Goal: Task Accomplishment & Management: Manage account settings

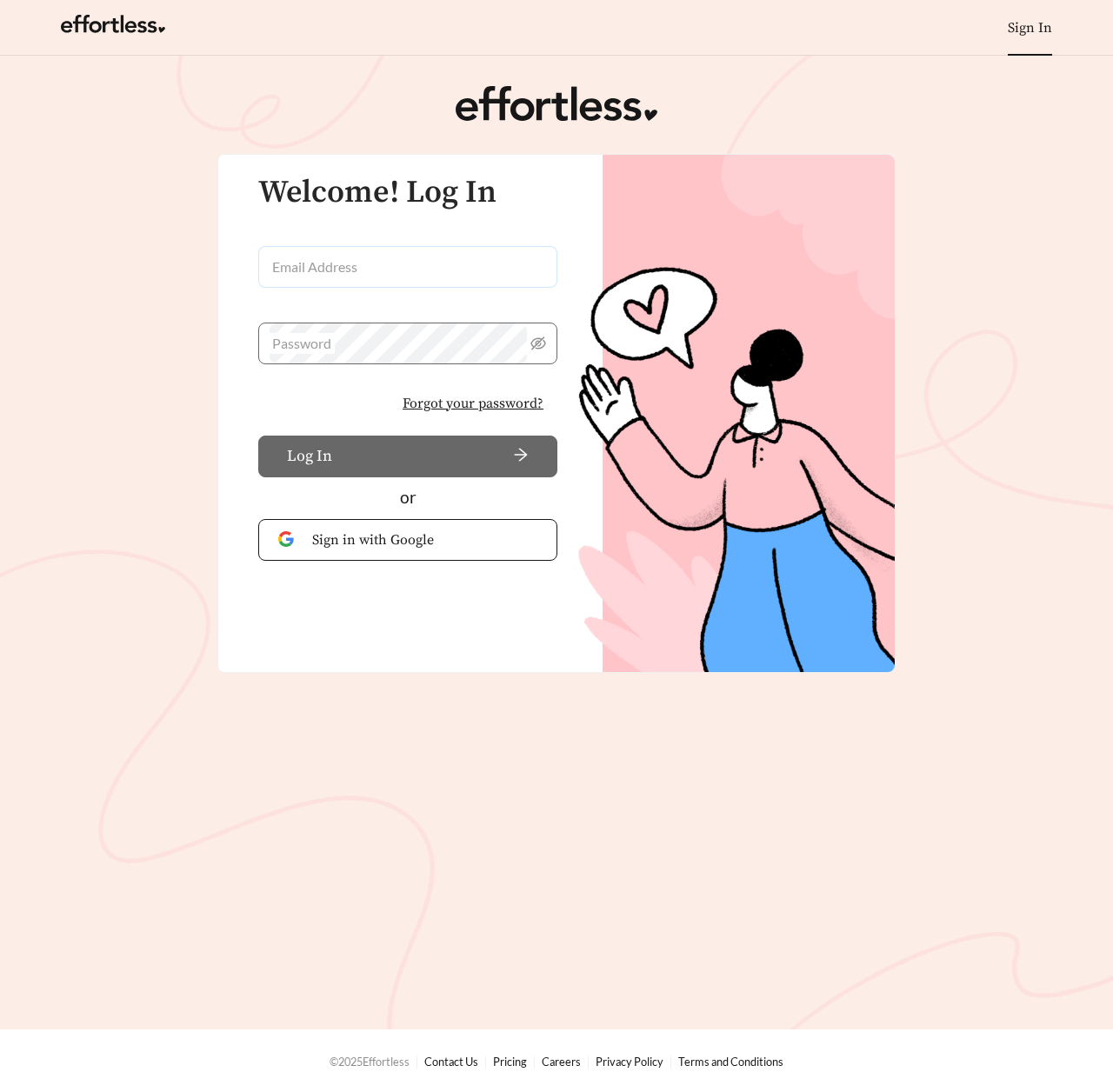
click at [378, 278] on input "Email Address" at bounding box center [408, 267] width 299 height 42
click at [301, 280] on input "Email Address" at bounding box center [408, 267] width 299 height 42
type input "**********"
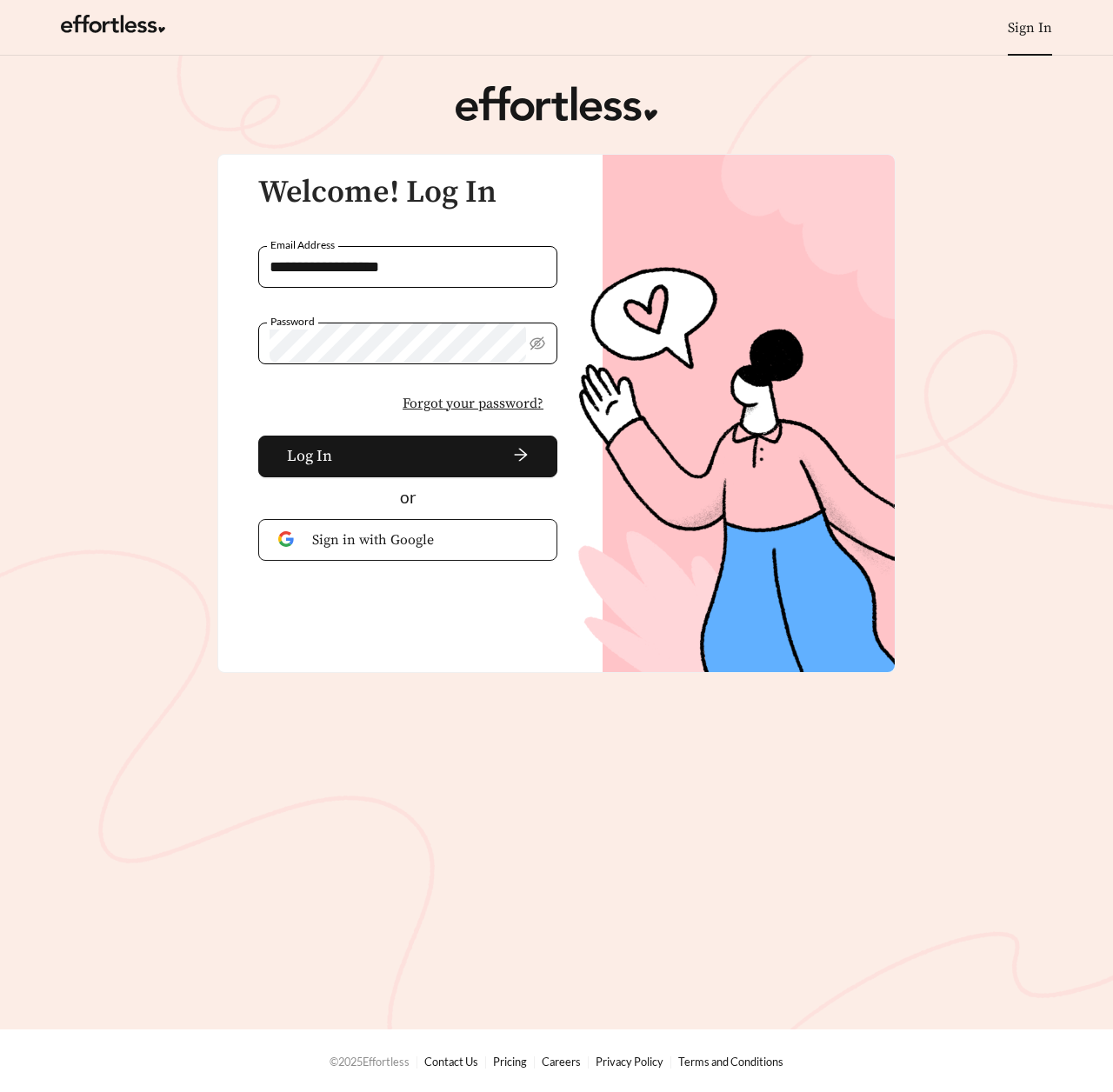
click at [259, 436] on button "Log In" at bounding box center [408, 457] width 299 height 42
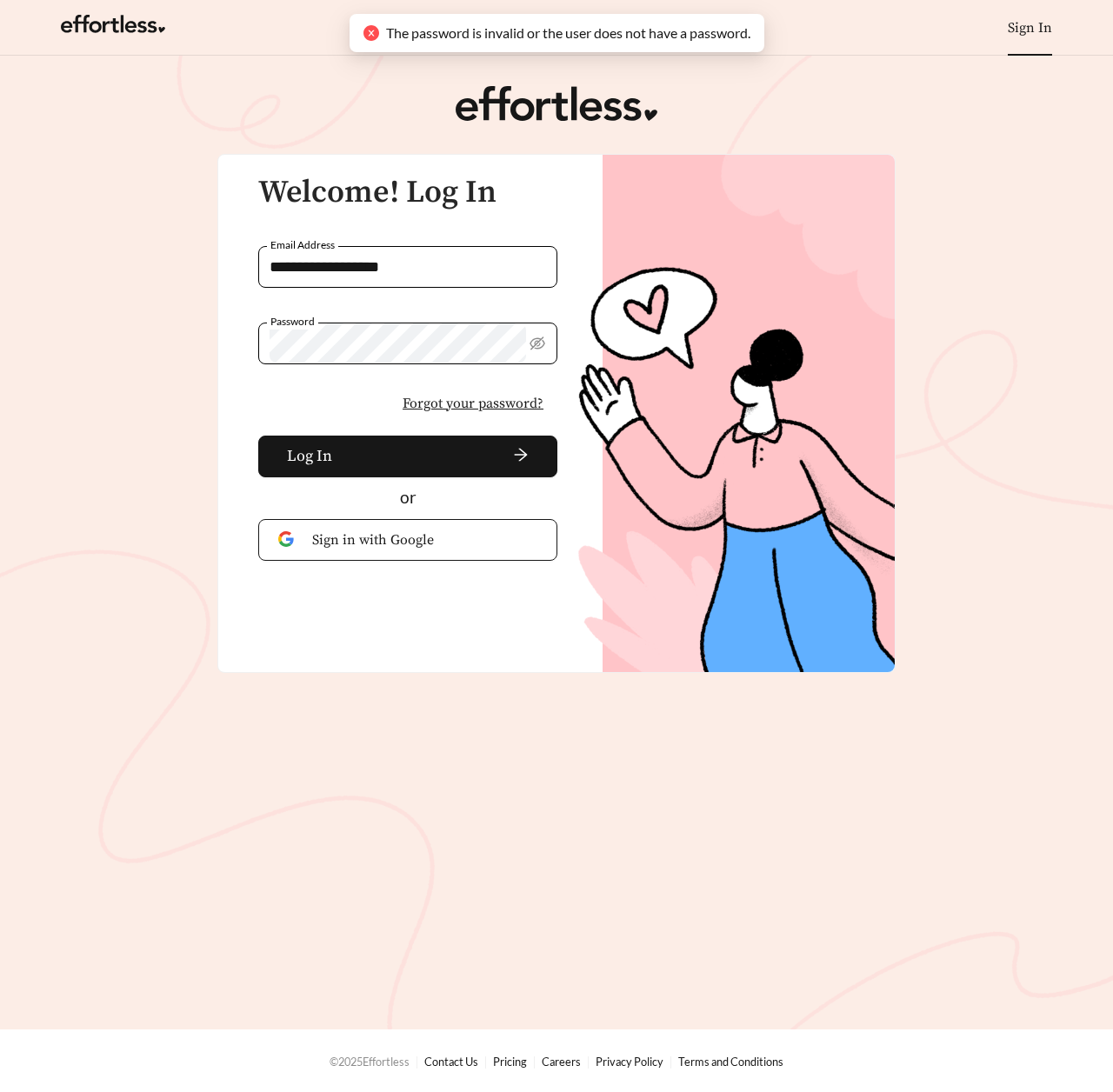
click at [460, 404] on span "Forgot your password?" at bounding box center [473, 404] width 141 height 21
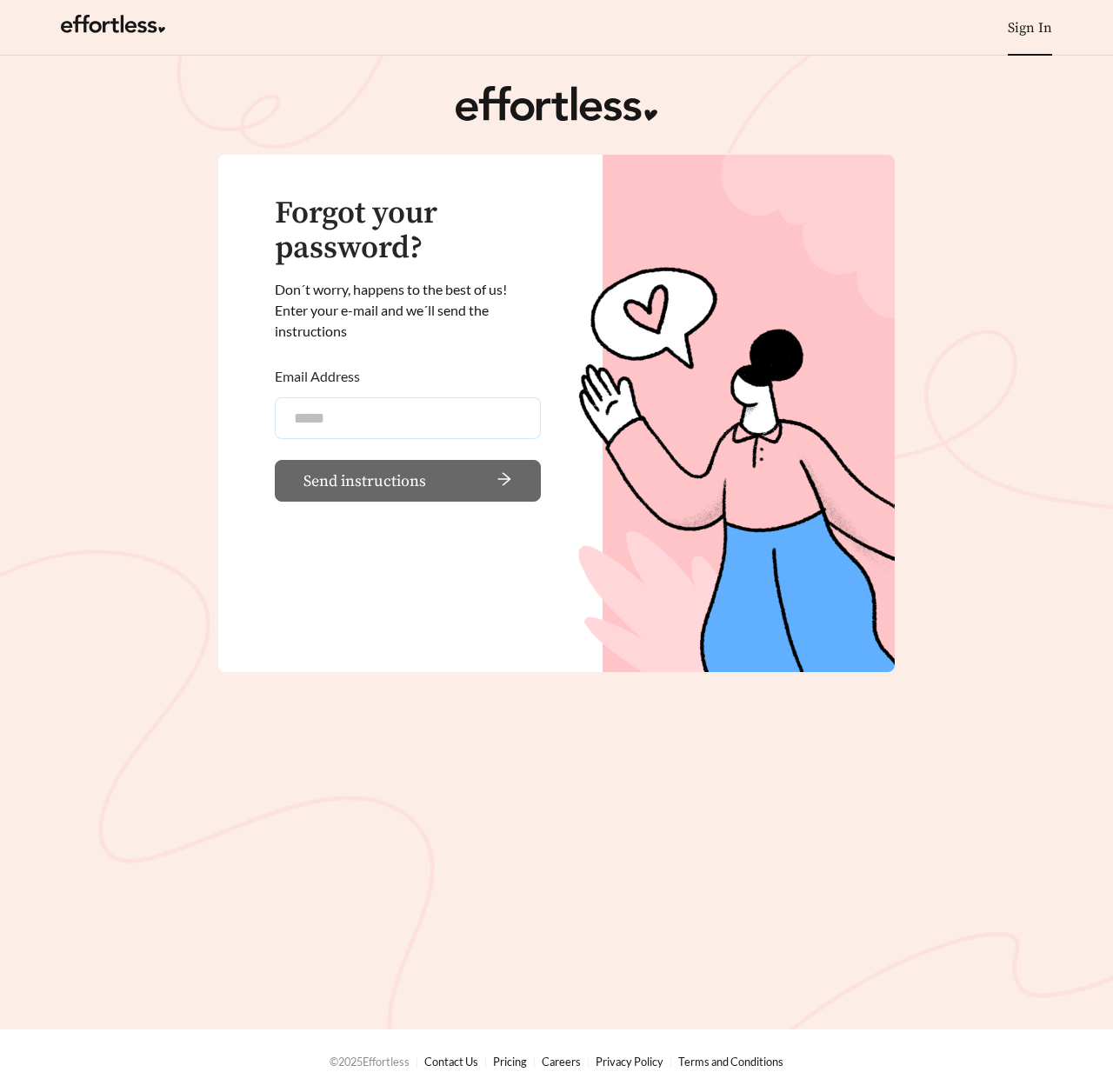
click at [418, 403] on input "Email Address" at bounding box center [408, 418] width 266 height 42
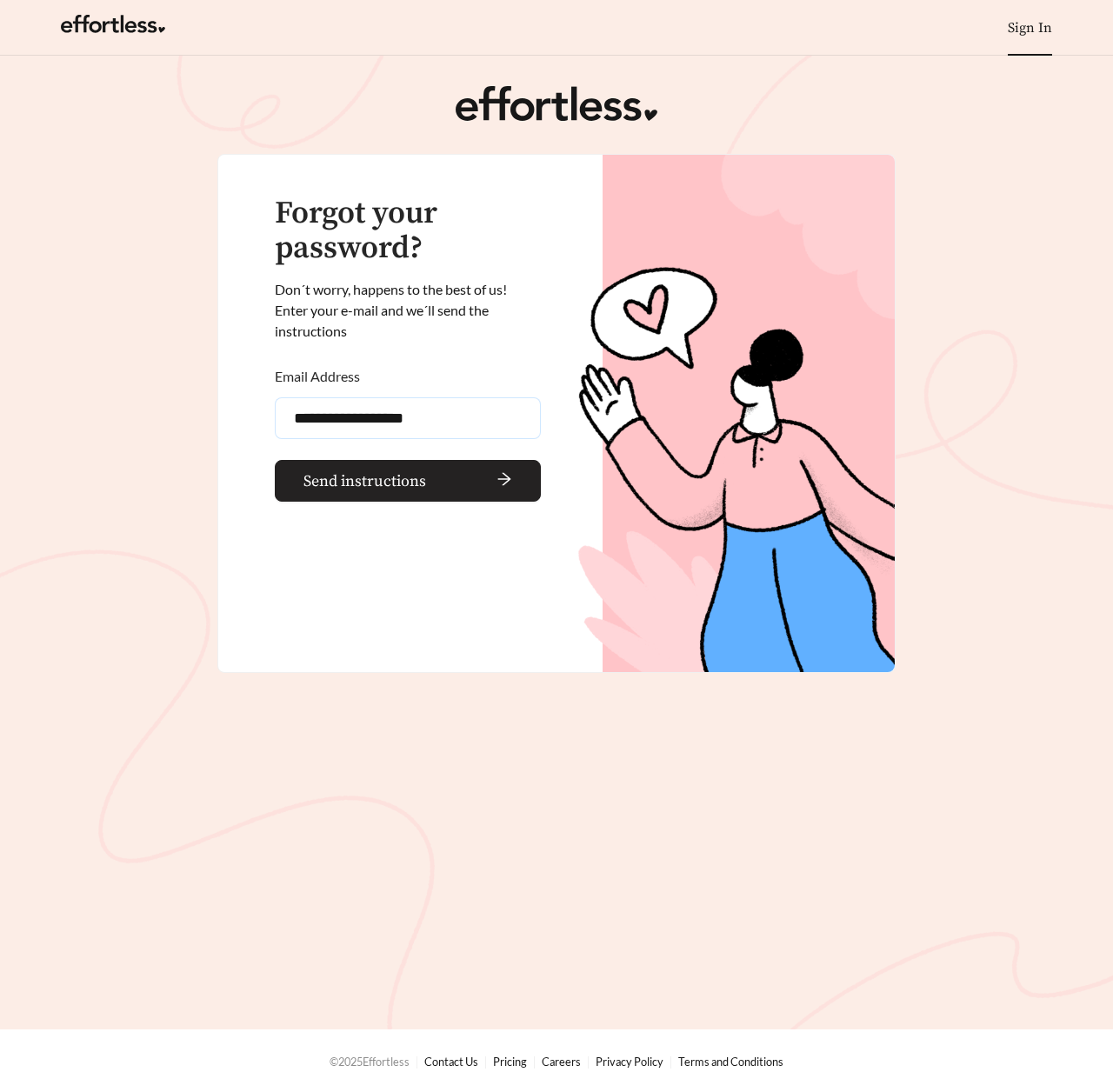
type input "**********"
click at [383, 478] on span "Send instructions" at bounding box center [364, 480] width 122 height 24
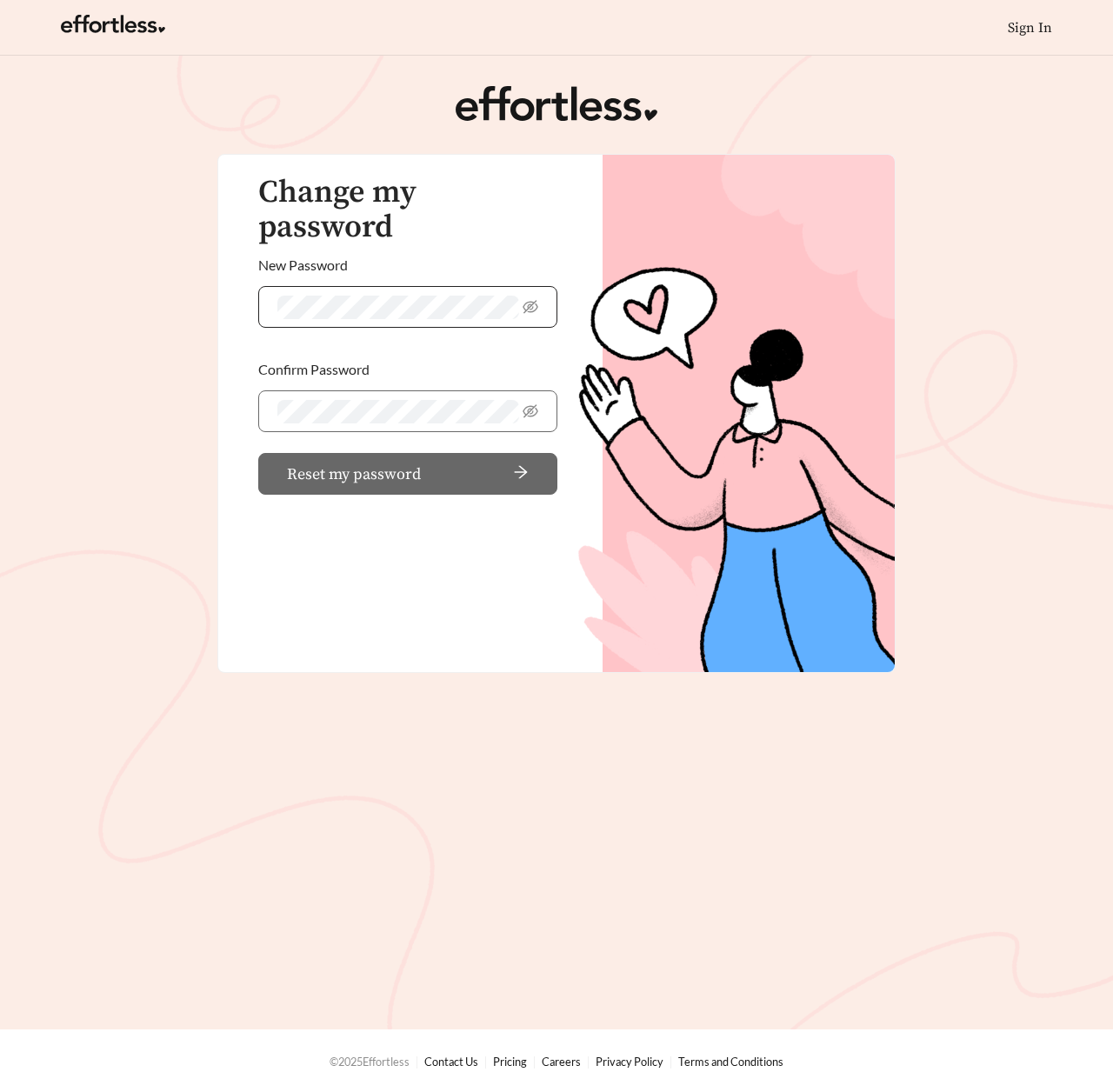
click at [439, 289] on span at bounding box center [408, 307] width 299 height 42
click at [439, 288] on span at bounding box center [408, 307] width 299 height 42
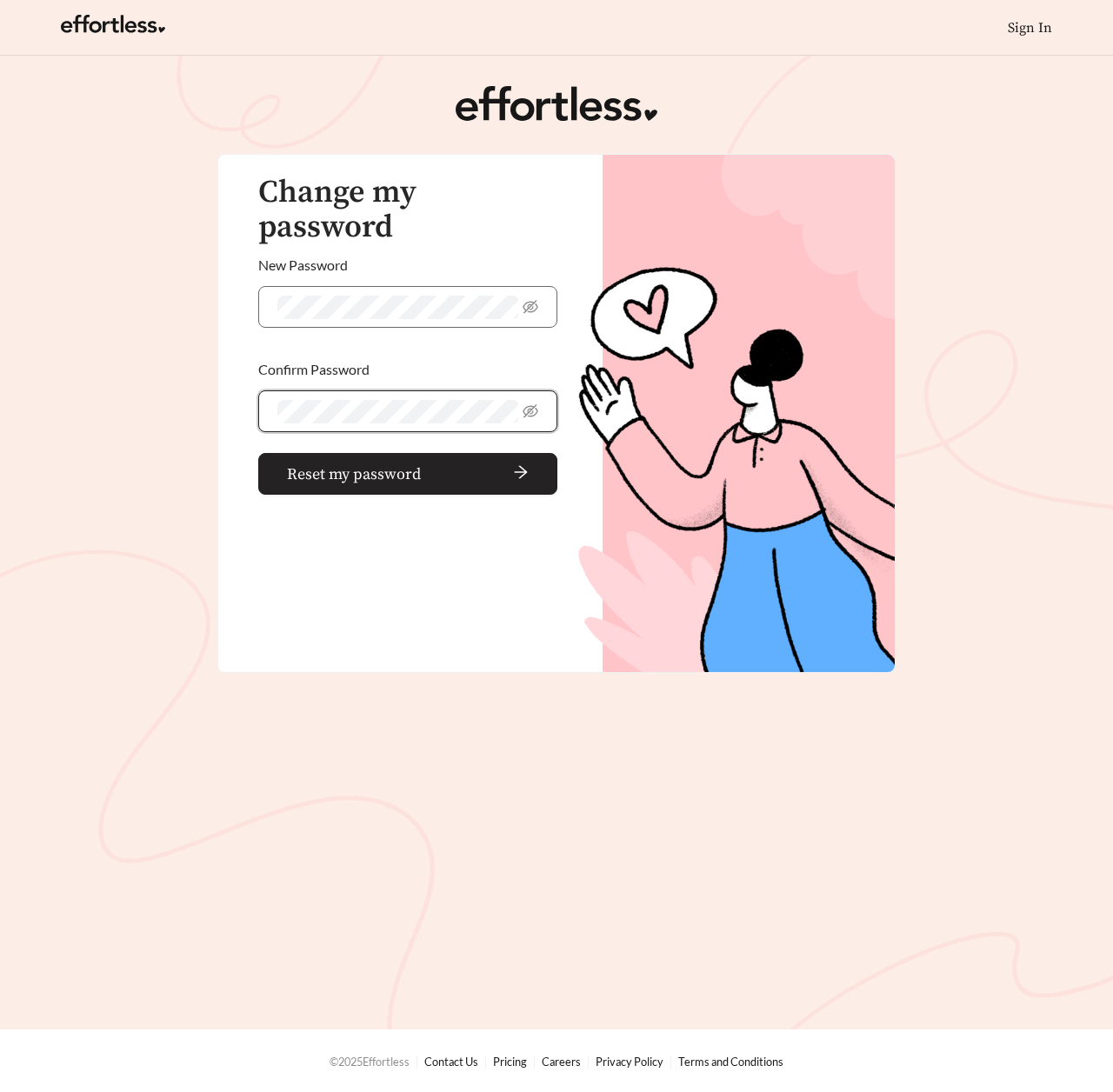
click at [464, 465] on span "arrow-right" at bounding box center [478, 474] width 100 height 19
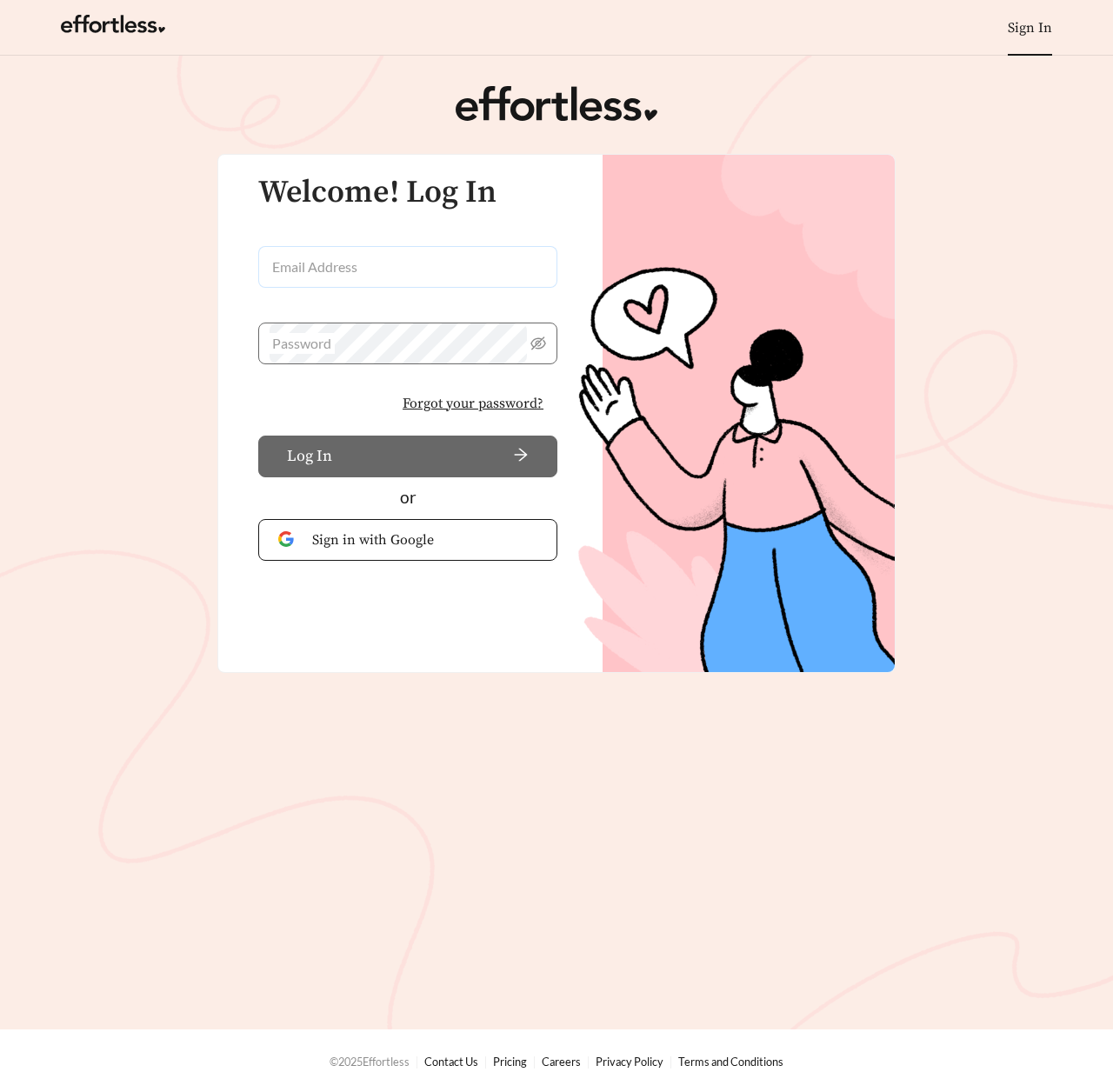
click at [394, 281] on input "Email Address" at bounding box center [408, 267] width 299 height 42
type input "**********"
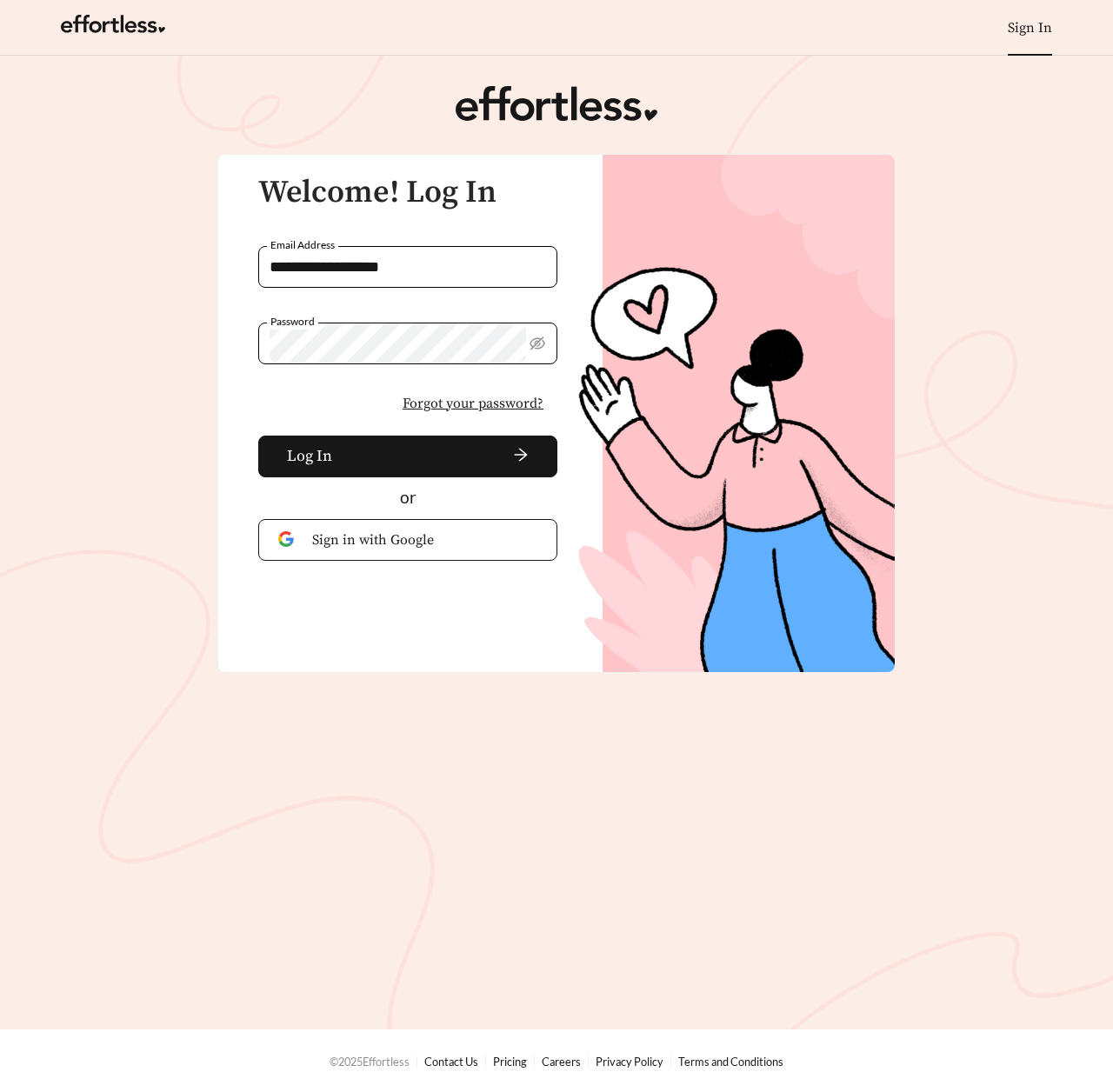
click at [259, 436] on button "Log In" at bounding box center [408, 457] width 299 height 42
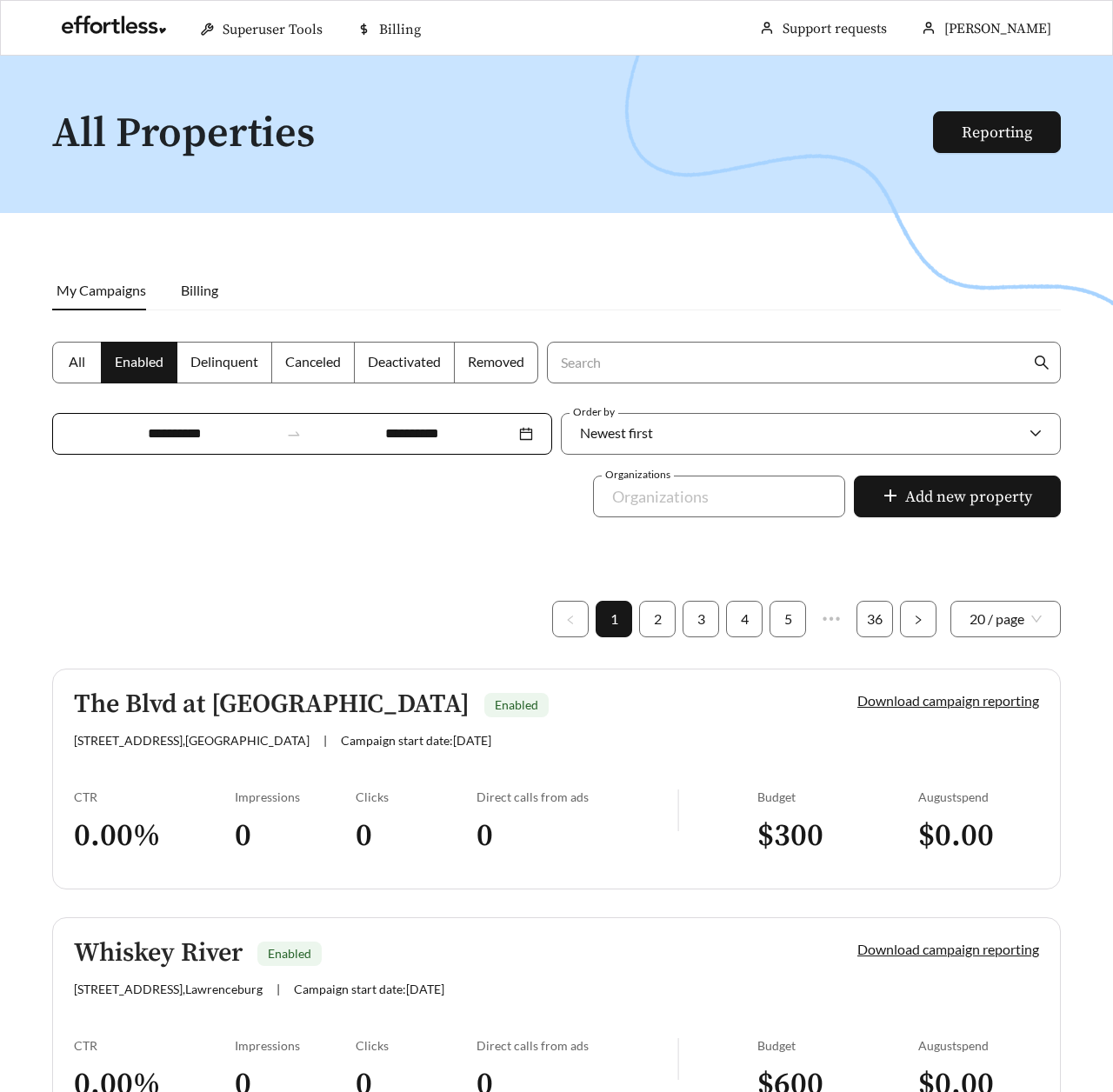
click at [245, 507] on div at bounding box center [556, 602] width 1113 height 1092
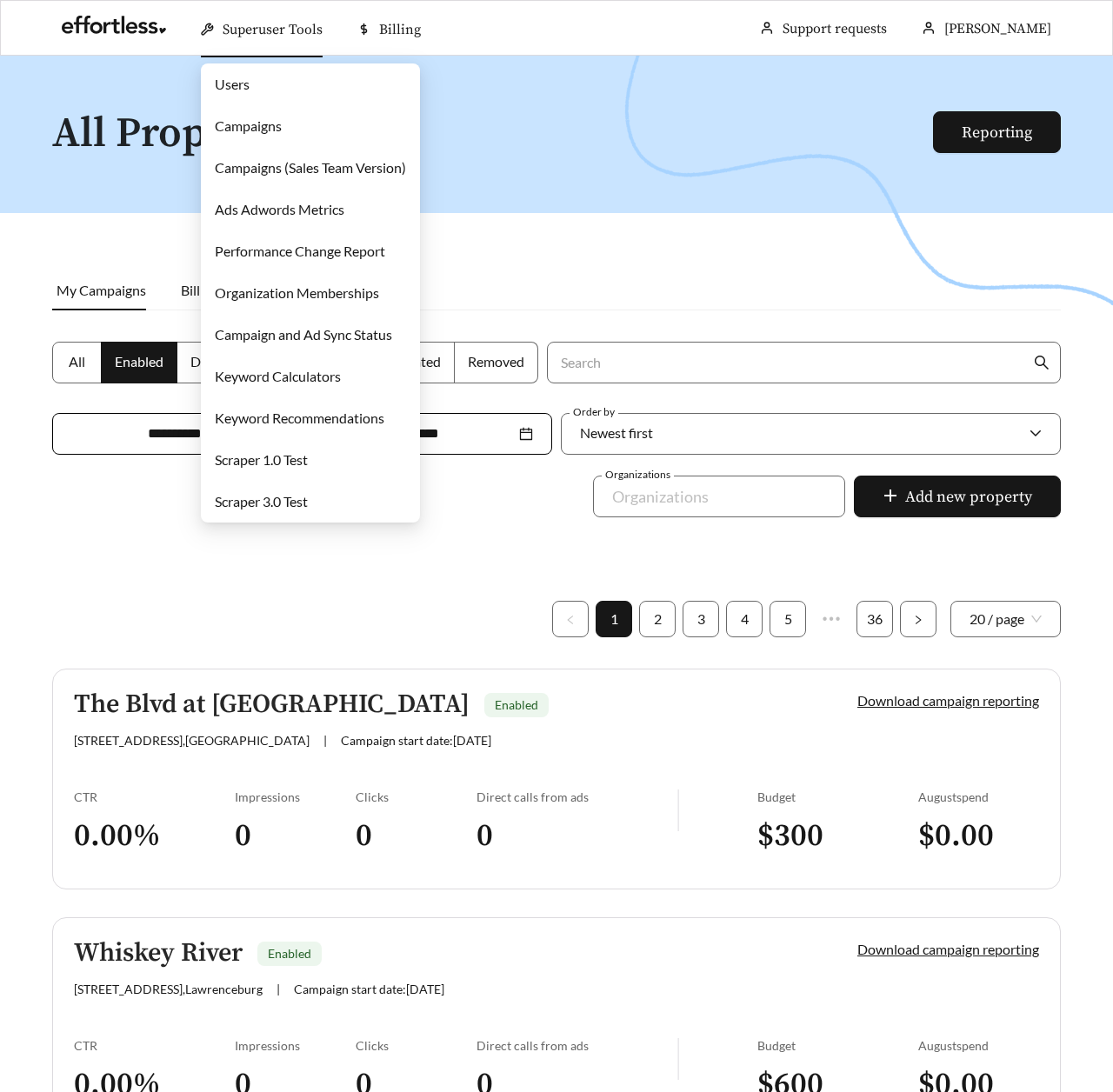
click at [266, 495] on link "Scraper 3.0 Test" at bounding box center [261, 501] width 93 height 17
